Goal: Navigation & Orientation: Find specific page/section

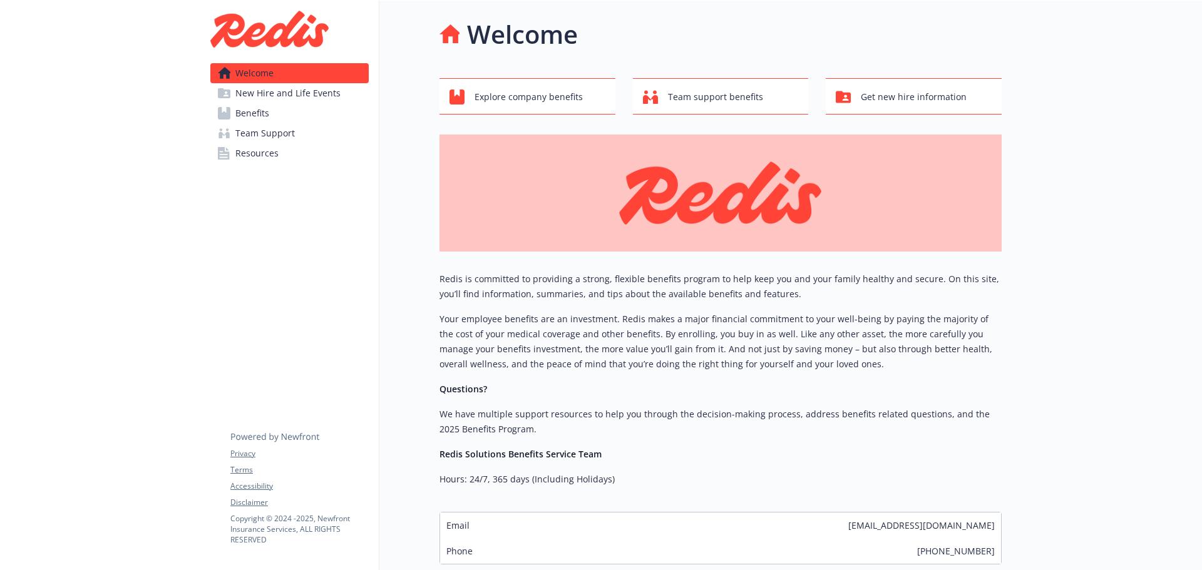
click at [316, 120] on link "Benefits" at bounding box center [289, 113] width 158 height 20
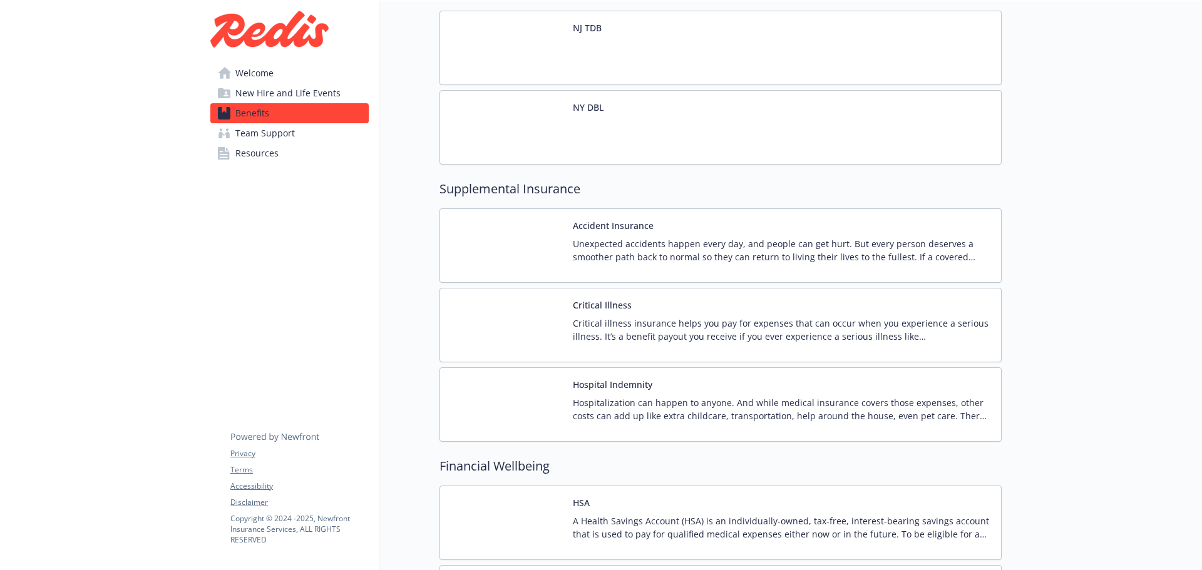
scroll to position [1377, 0]
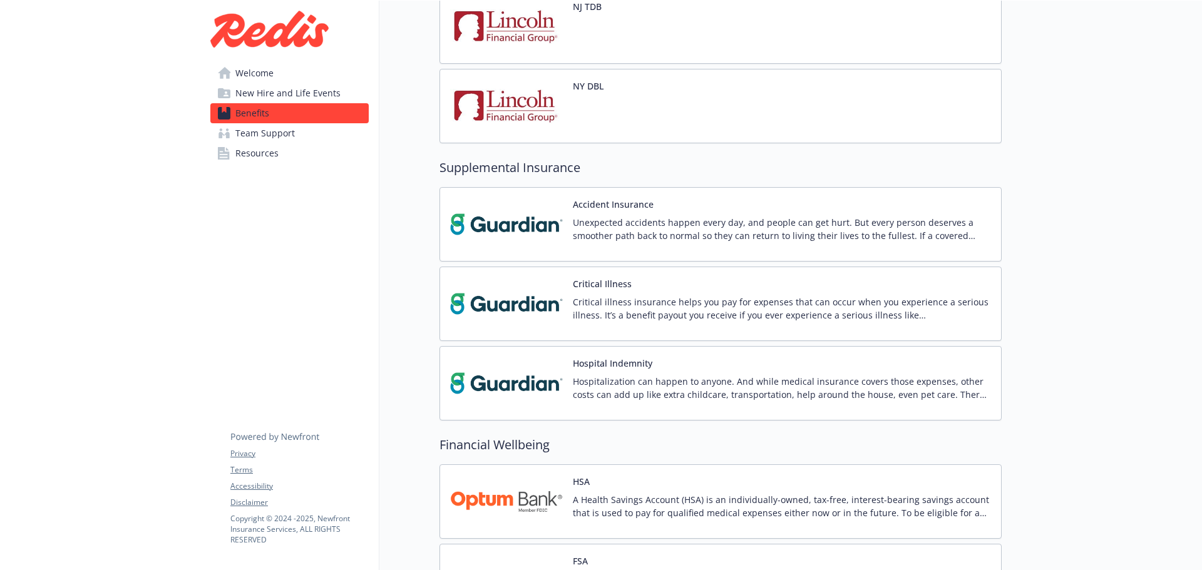
click at [287, 158] on link "Resources" at bounding box center [289, 153] width 158 height 20
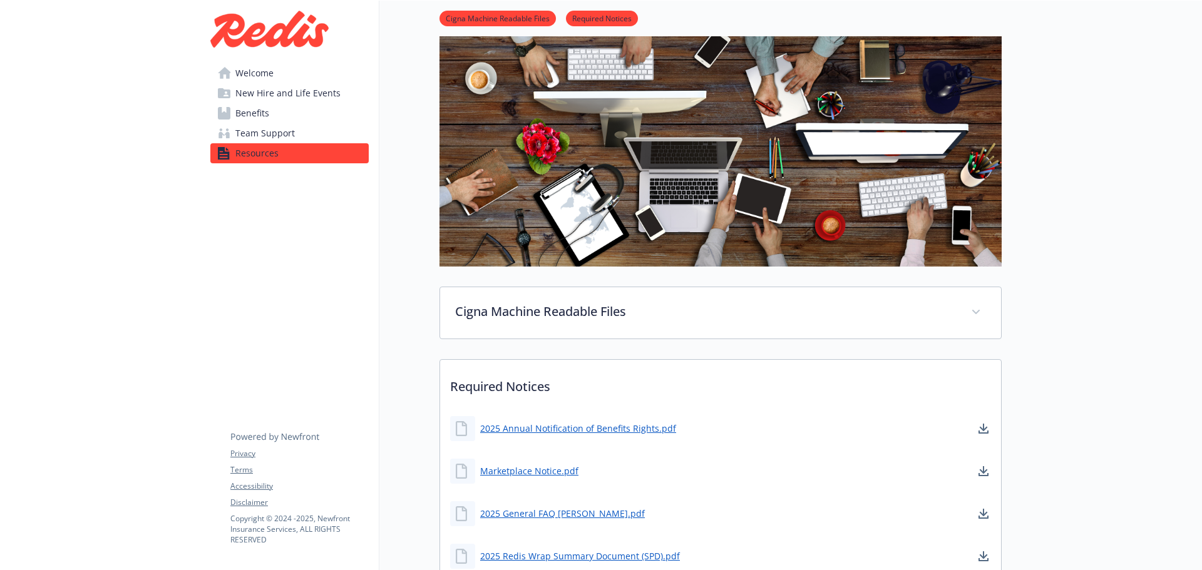
scroll to position [303, 0]
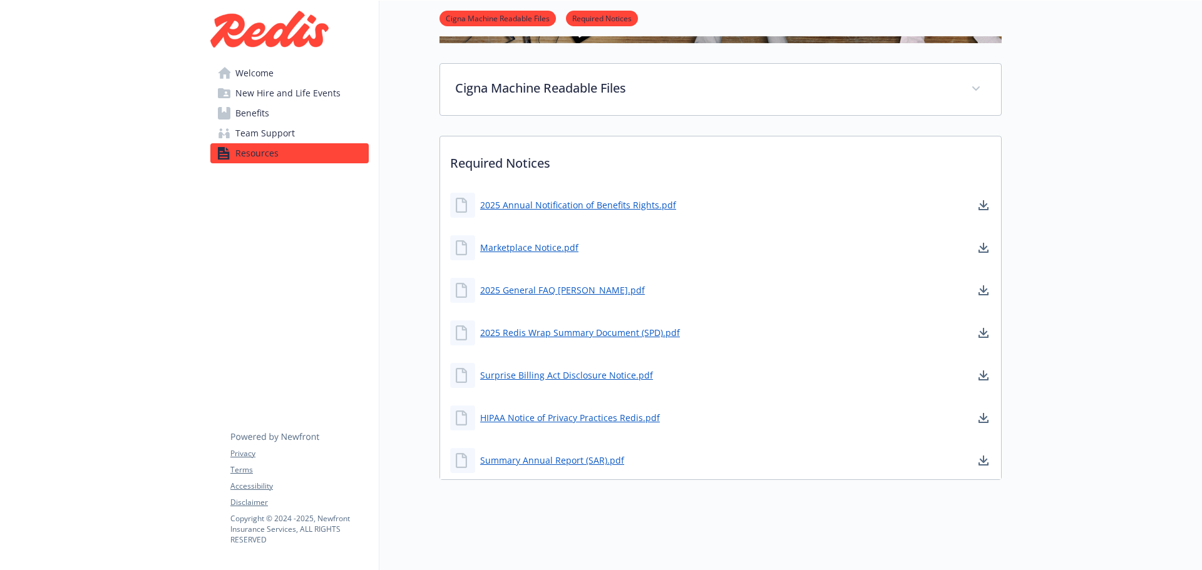
click at [399, 137] on div "Resources Cigna Machine Readable Files Required Notices Cigna Machine Readable …" at bounding box center [690, 101] width 622 height 788
click at [404, 230] on div "Resources Cigna Machine Readable Files Required Notices Cigna Machine Readable …" at bounding box center [690, 101] width 622 height 788
click at [412, 267] on div "Resources Cigna Machine Readable Files Required Notices Cigna Machine Readable …" at bounding box center [690, 101] width 622 height 788
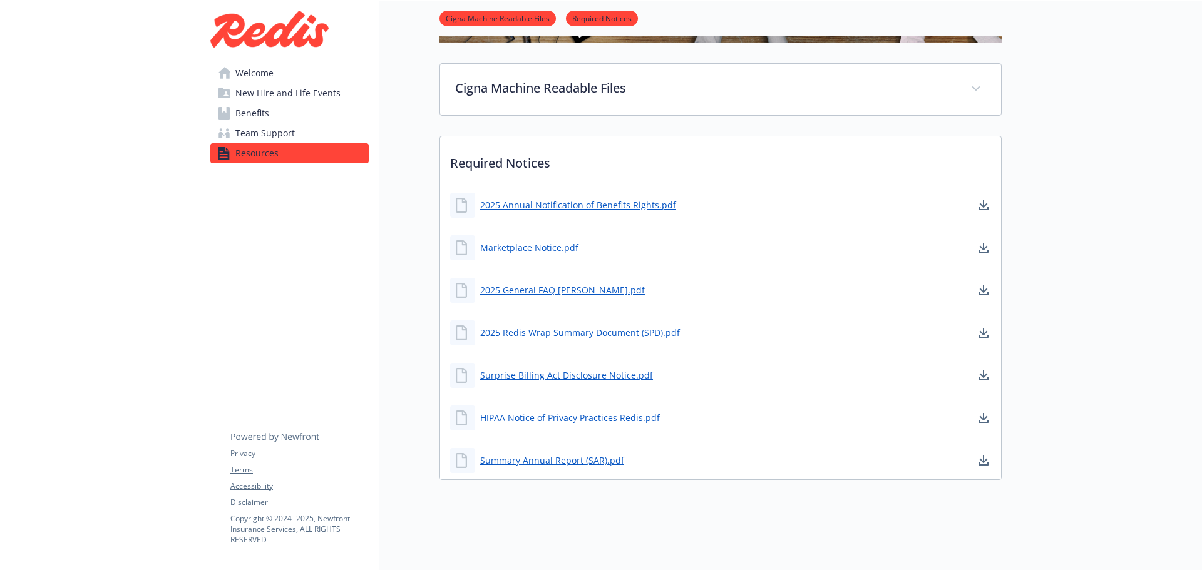
click at [417, 198] on div "Resources Cigna Machine Readable Files Required Notices Cigna Machine Readable …" at bounding box center [690, 101] width 622 height 788
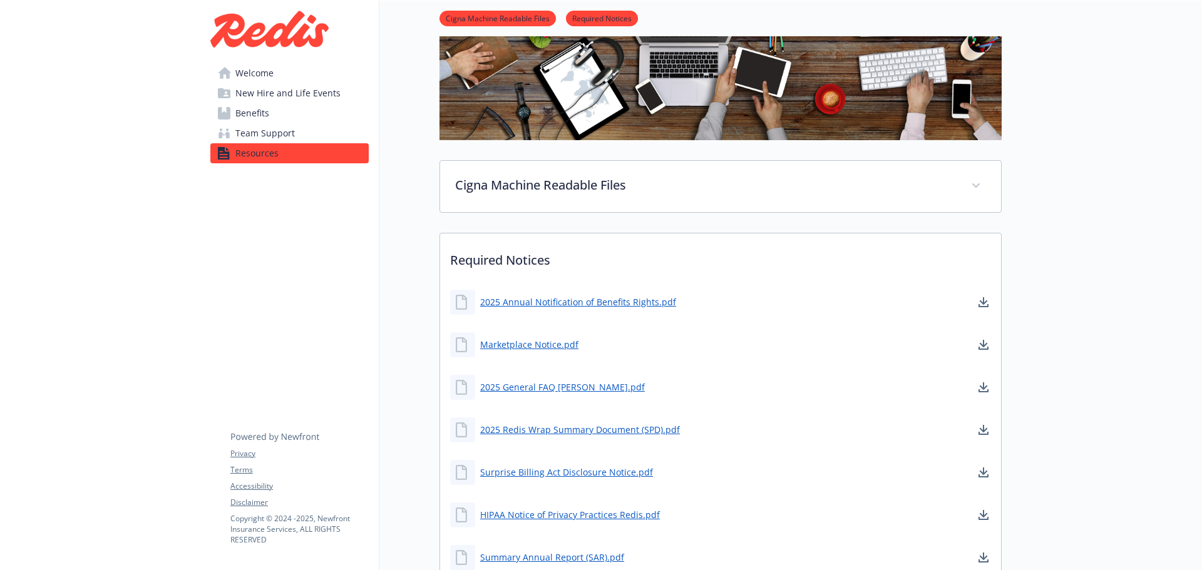
scroll to position [178, 0]
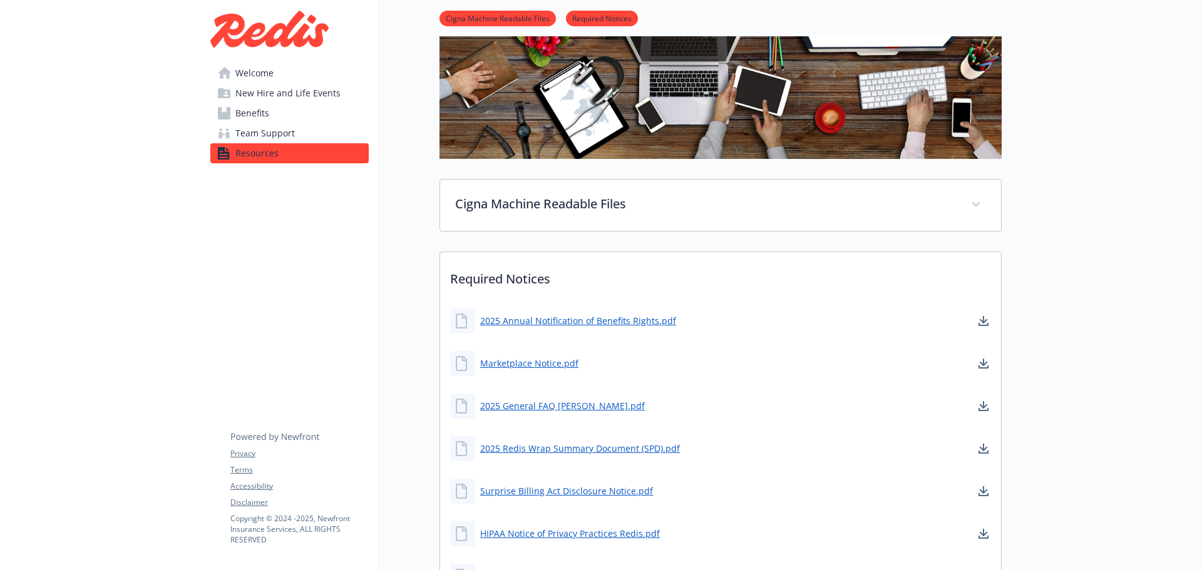
click at [304, 128] on link "Team Support" at bounding box center [289, 133] width 158 height 20
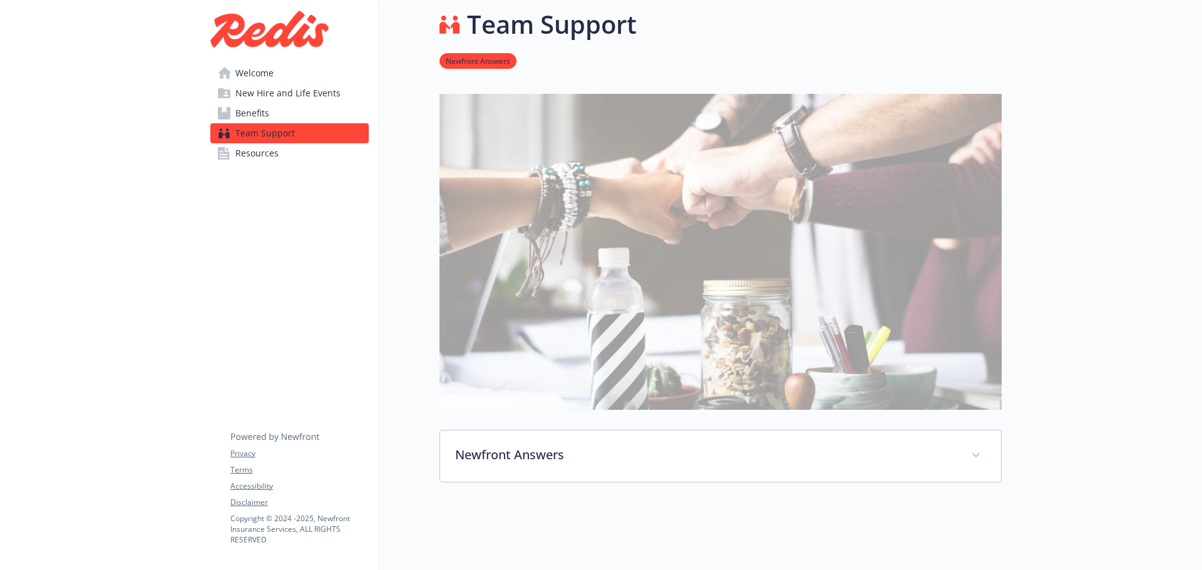
scroll to position [178, 0]
